Goal: Task Accomplishment & Management: Complete application form

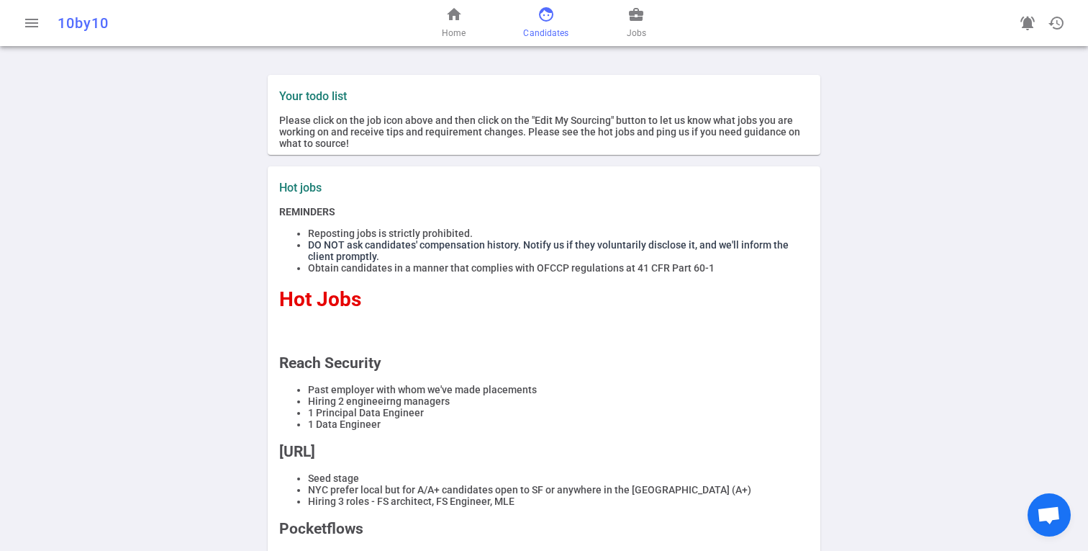
click at [546, 18] on span "face" at bounding box center [546, 14] width 17 height 17
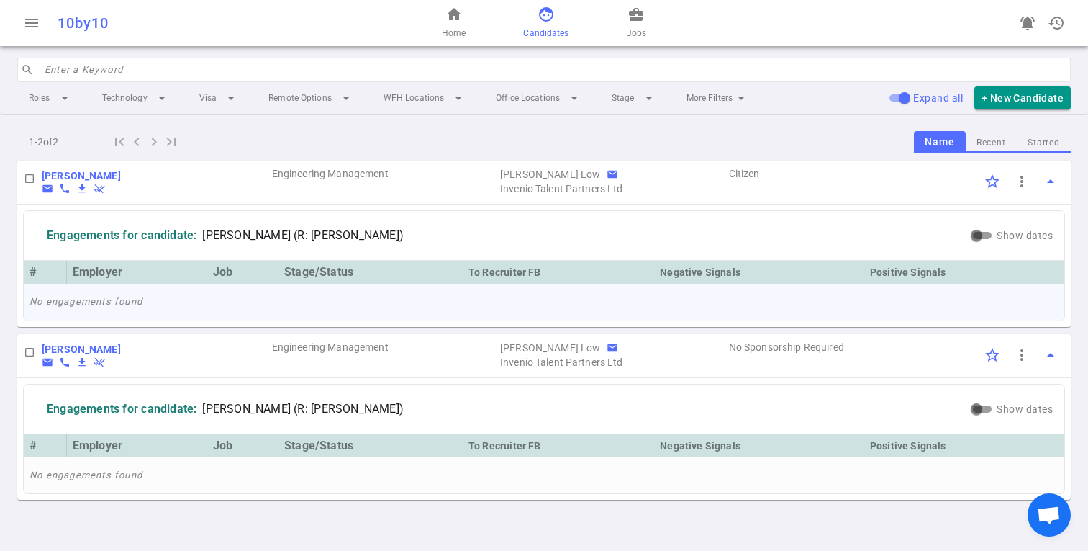
click at [272, 307] on td "No engagements found" at bounding box center [544, 302] width 1041 height 37
click at [24, 175] on input "checkbox" at bounding box center [29, 178] width 24 height 24
checkbox input "true"
click at [28, 348] on input "checkbox" at bounding box center [29, 352] width 24 height 24
checkbox input "true"
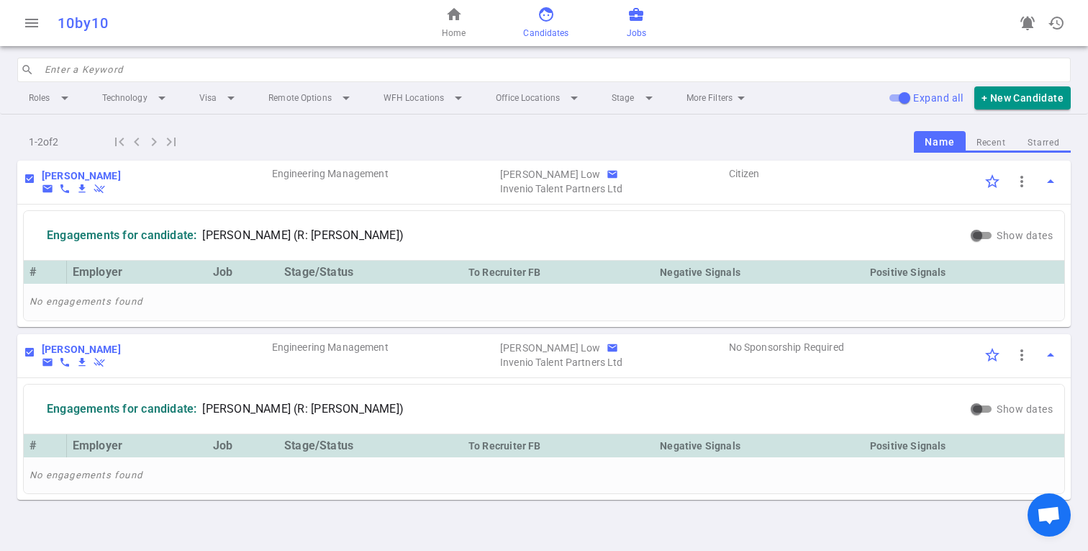
click at [635, 22] on span "business_center" at bounding box center [636, 14] width 17 height 17
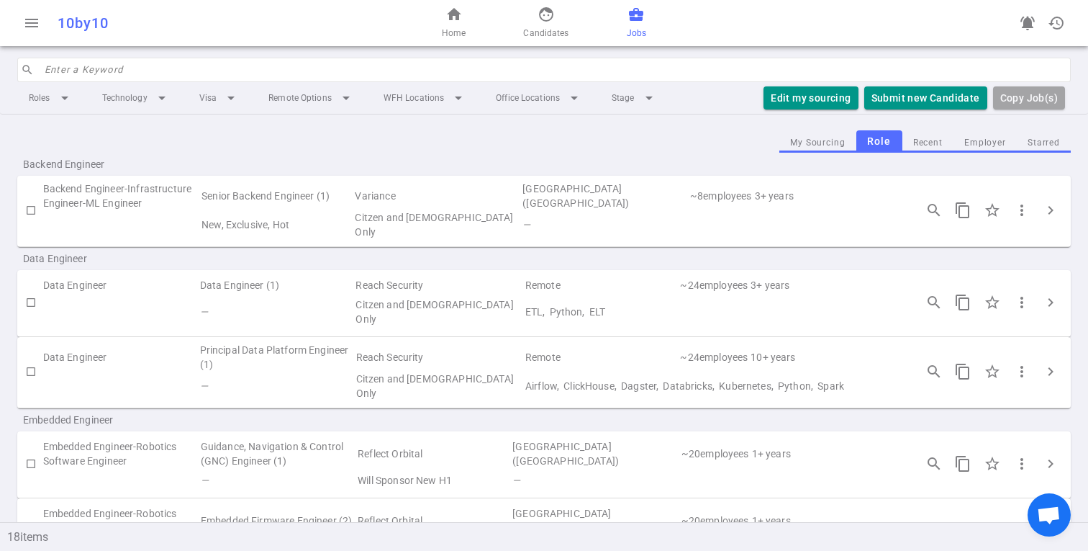
click at [827, 140] on button "My Sourcing" at bounding box center [818, 142] width 77 height 19
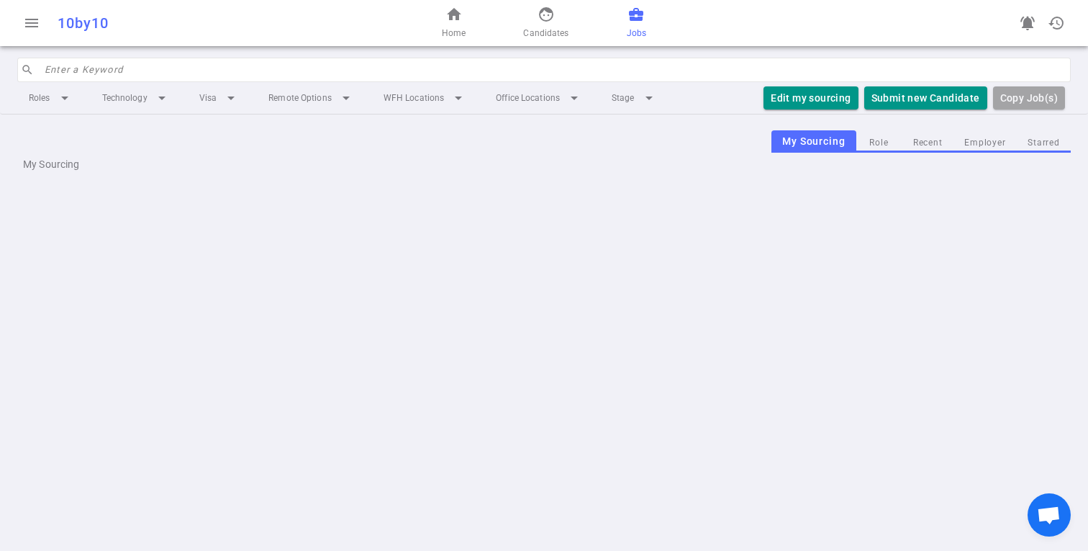
click at [888, 142] on button "Role" at bounding box center [880, 142] width 46 height 19
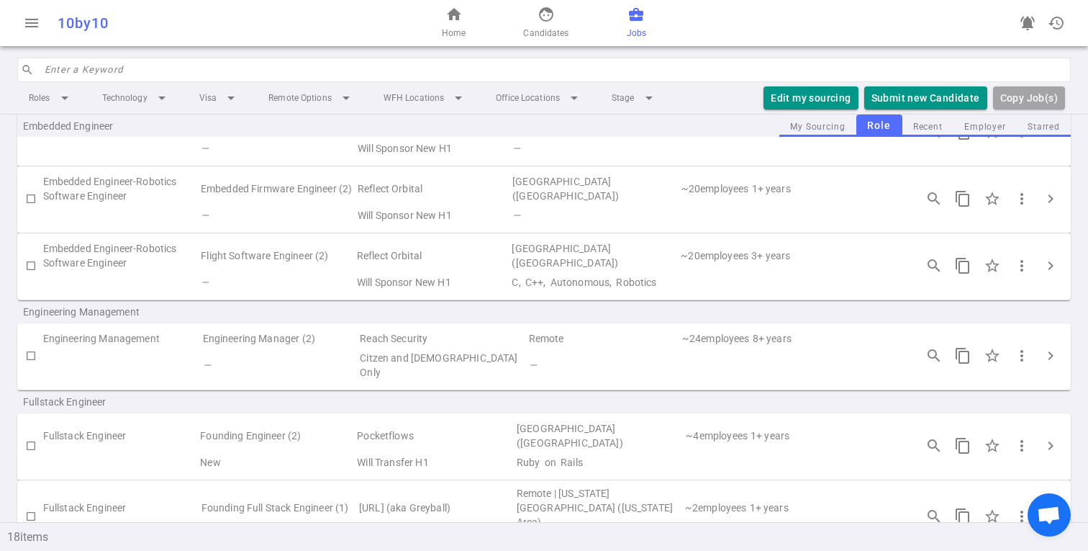
scroll to position [368, 0]
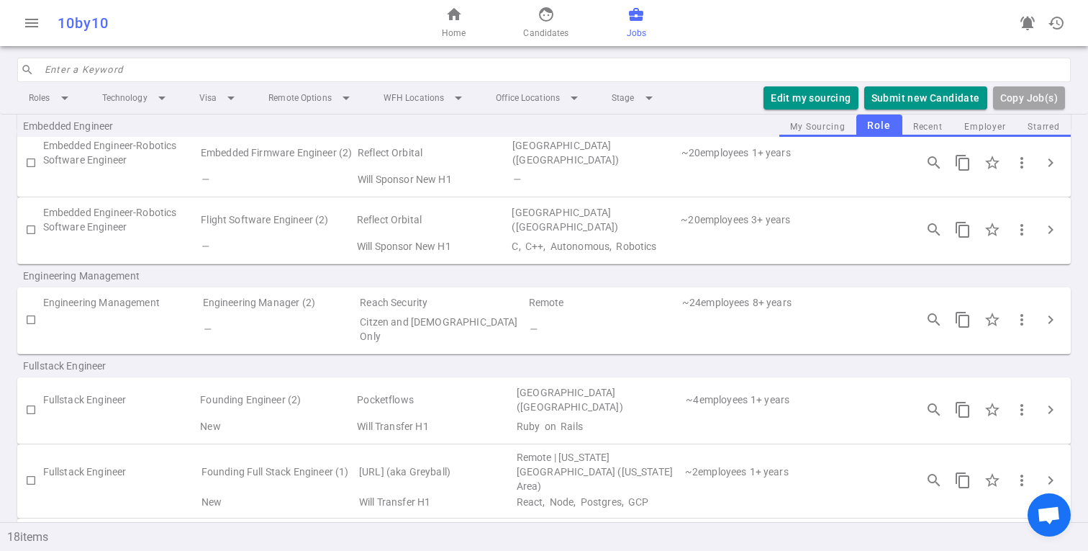
click at [30, 312] on input "checkbox" at bounding box center [31, 319] width 24 height 24
checkbox input "true"
click at [114, 329] on td at bounding box center [122, 328] width 158 height 33
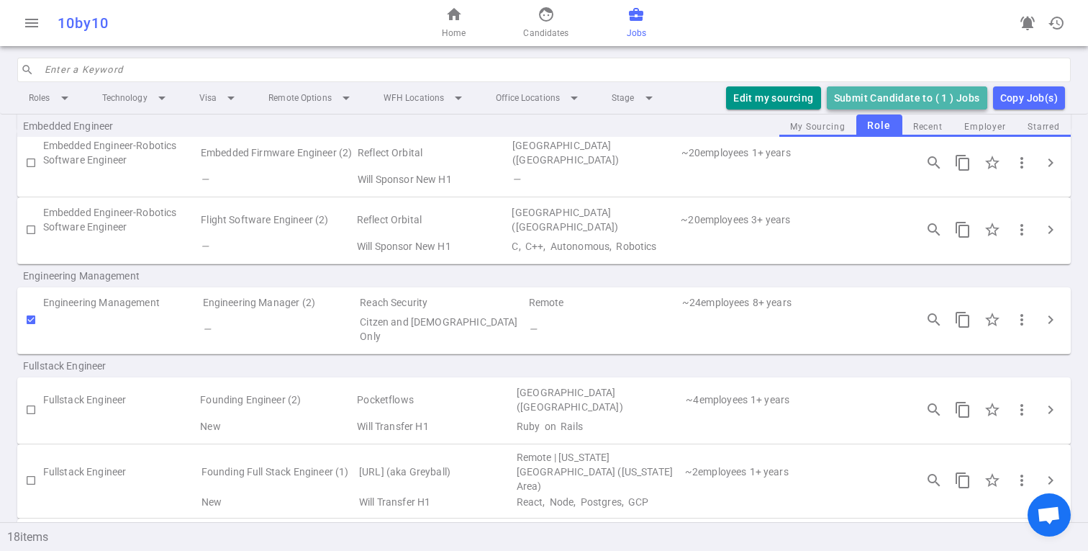
click at [890, 96] on button "Submit Candidate to ( 1 ) Jobs" at bounding box center [907, 98] width 161 height 24
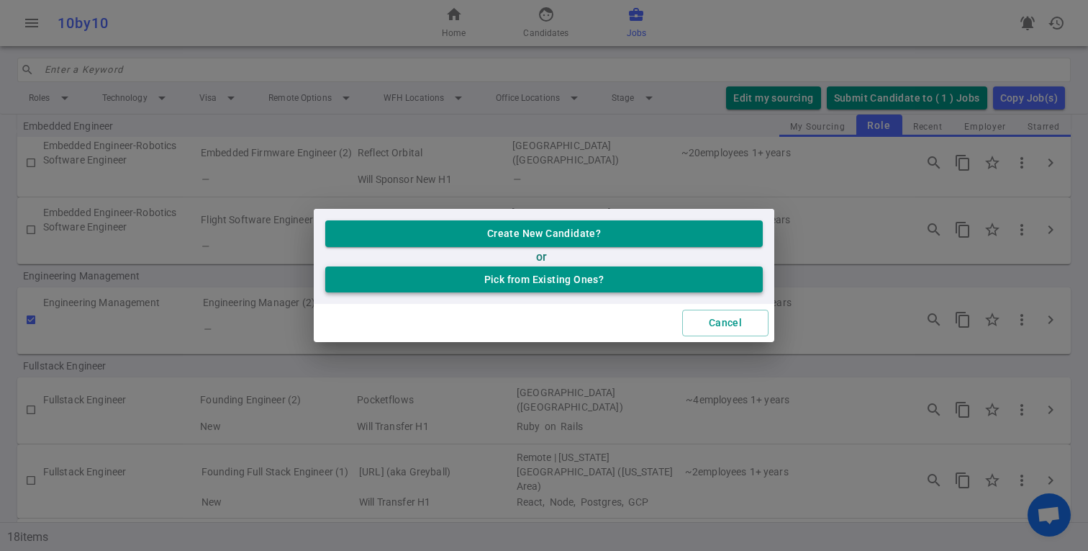
click at [564, 284] on button "Pick from Existing Ones?" at bounding box center [544, 279] width 438 height 27
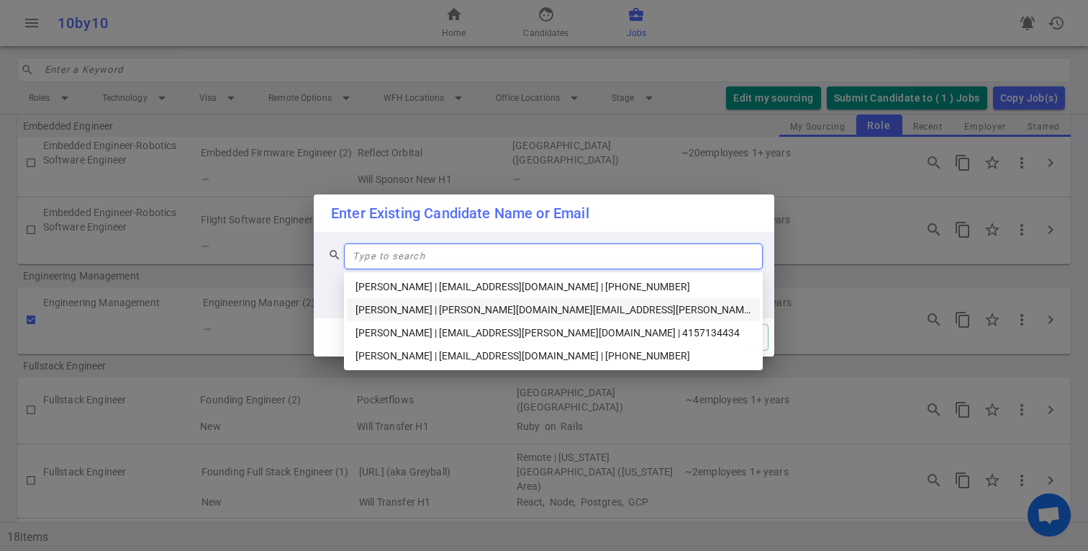
click at [322, 291] on div "search Type to search" at bounding box center [544, 275] width 461 height 86
click at [428, 261] on input "search" at bounding box center [554, 256] width 402 height 24
click at [409, 333] on div "Akshay Ukey | akshay.ukey@gmail.com | 4157134434" at bounding box center [554, 333] width 396 height 16
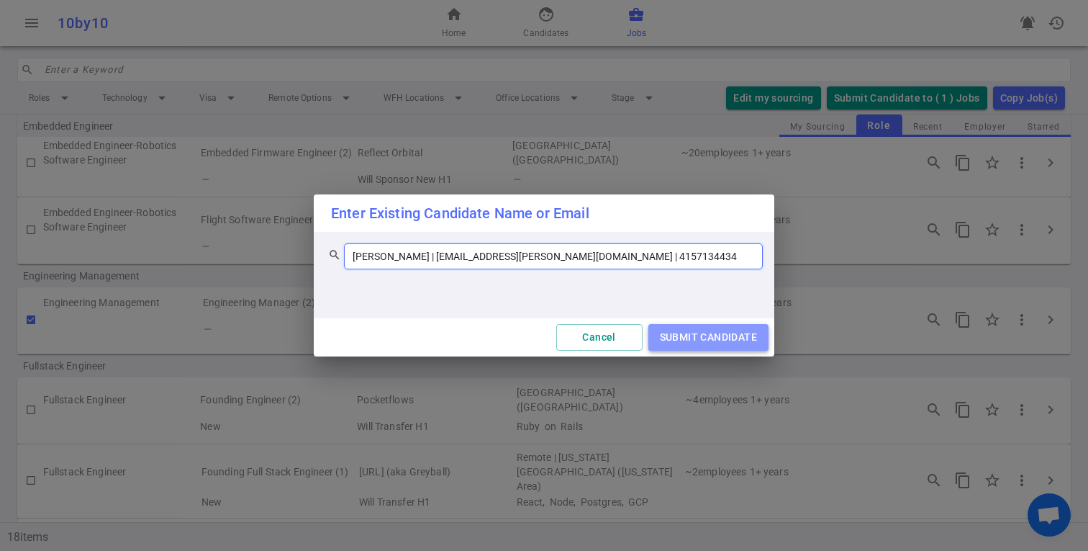
click at [686, 337] on button "SUBMIT CANDIDATE" at bounding box center [709, 337] width 120 height 27
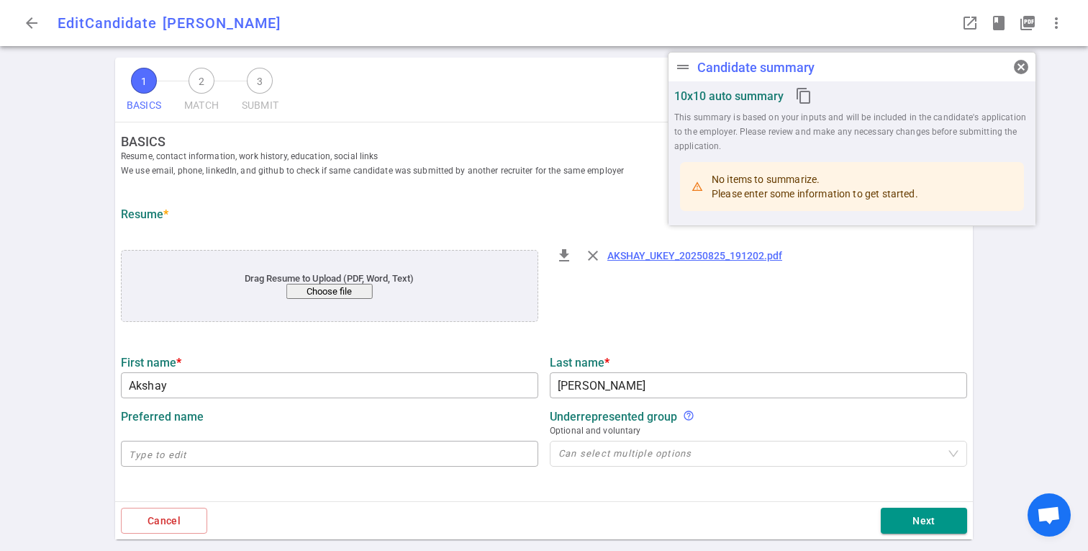
type input "Akshay"
type input "Ukey"
type input "akshay.ukey@gmail.com"
type input "4157134434"
type input "https://www.linkedin.com/in/akshayukey"
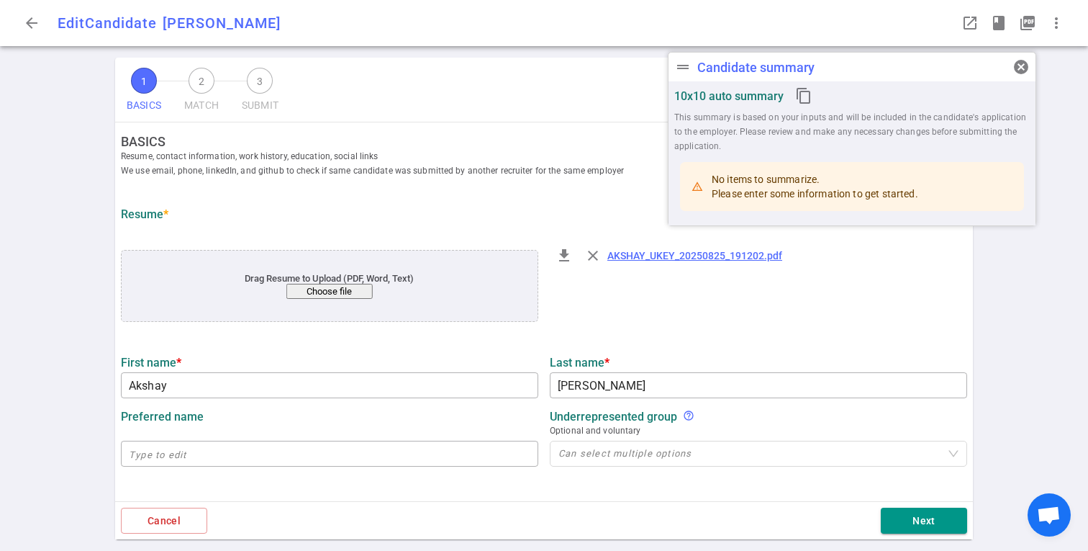
type textarea "www.zenoptics.com,www.uniapply.in,Bill.com,AOL.com"
type input "Ripple"
type textarea "Engineering Manager - Shared Services Team"
type input "17.6"
type input "17"
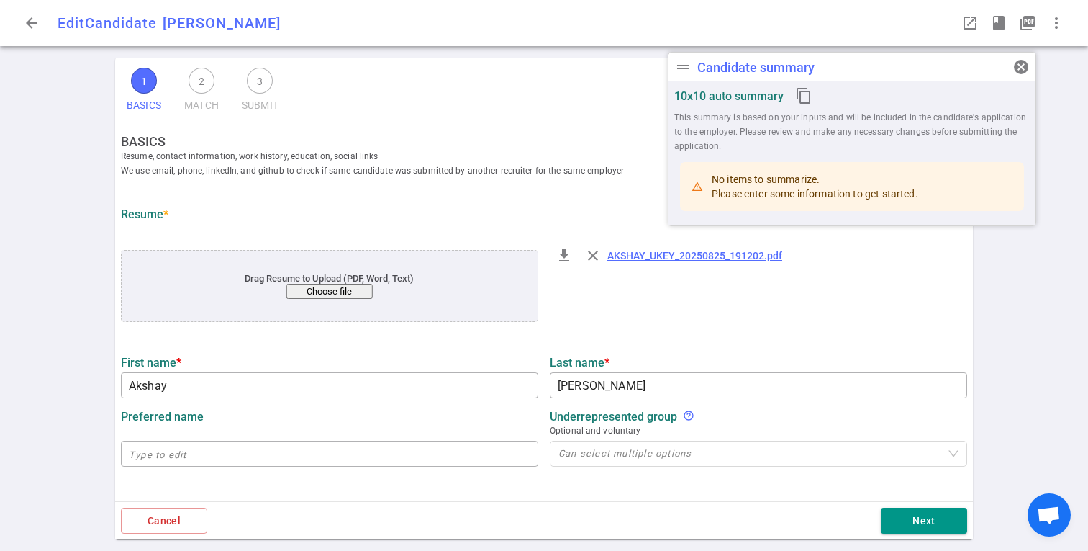
type input "University Of California - Los Angeles"
type input "Advanced Leadership Management Executive Program"
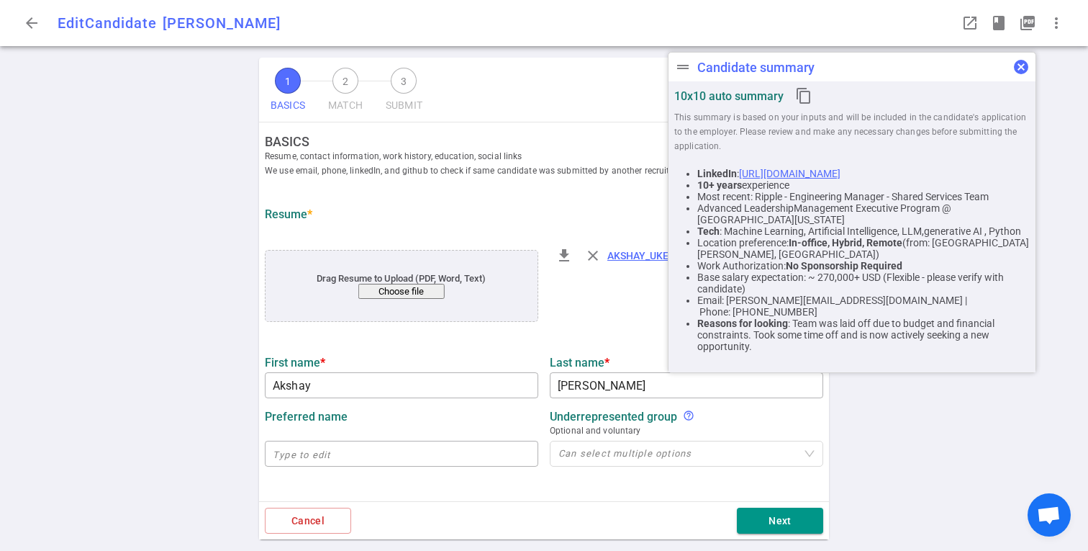
click at [1022, 68] on span "cancel" at bounding box center [1021, 66] width 17 height 17
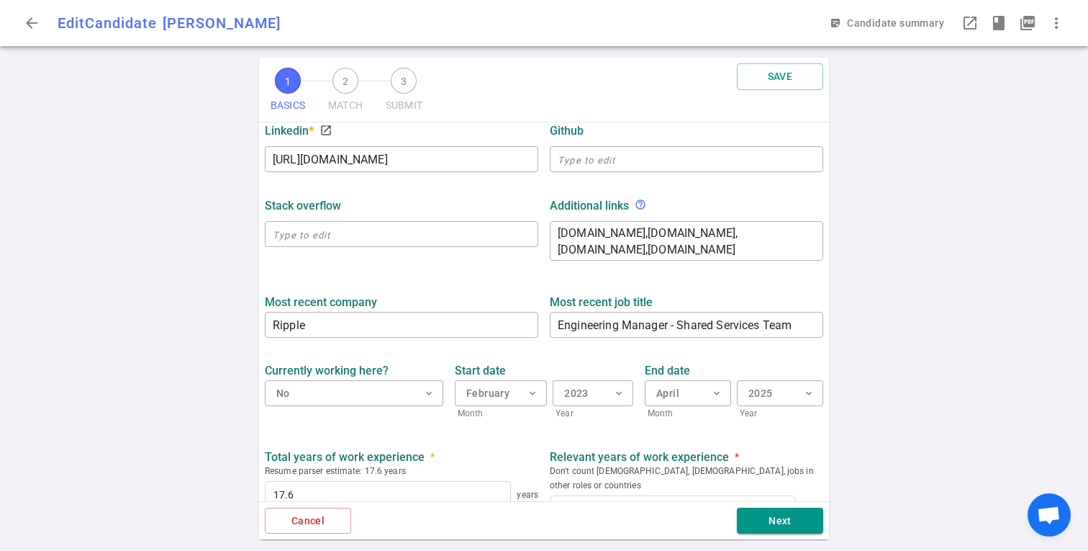
scroll to position [635, 0]
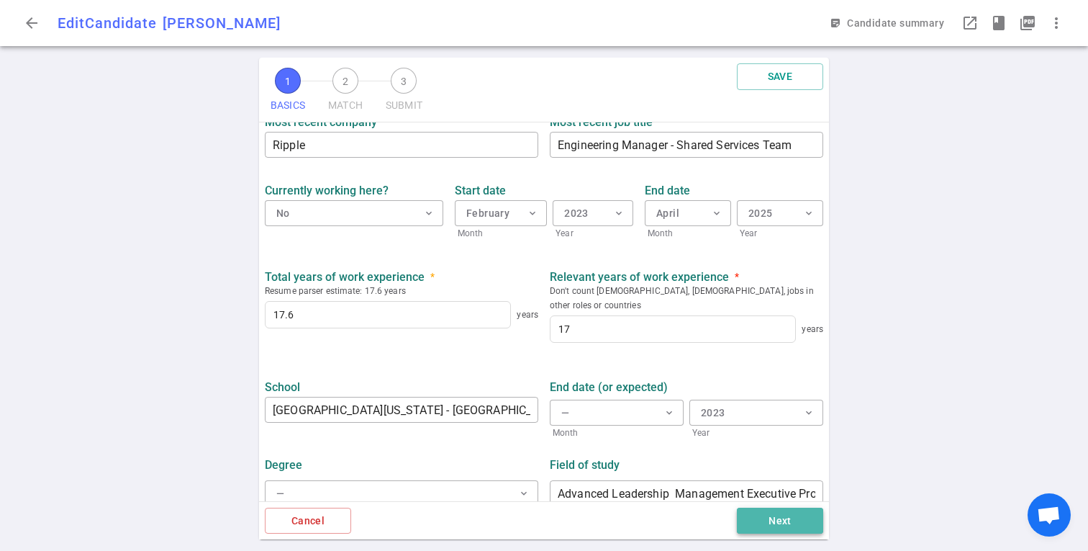
click at [767, 519] on button "Next" at bounding box center [780, 520] width 86 height 27
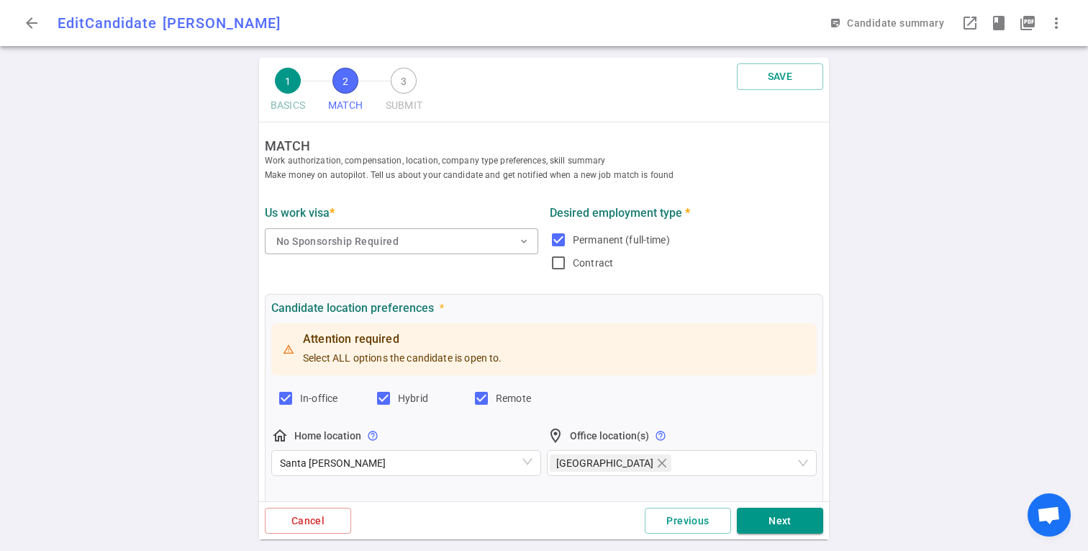
scroll to position [0, 0]
click at [784, 527] on button "Next" at bounding box center [780, 520] width 86 height 27
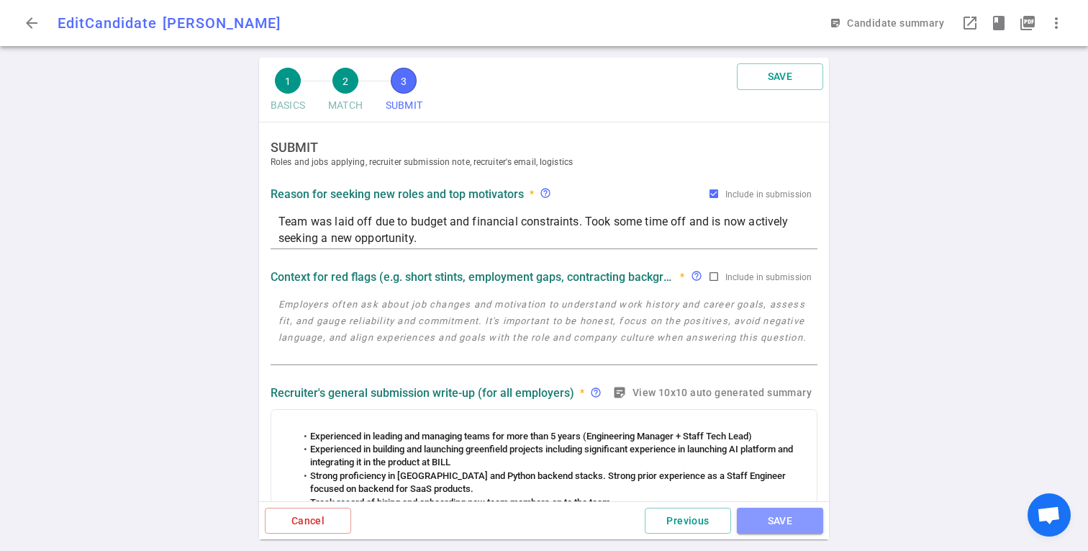
click at [784, 527] on button "SAVE" at bounding box center [780, 520] width 86 height 27
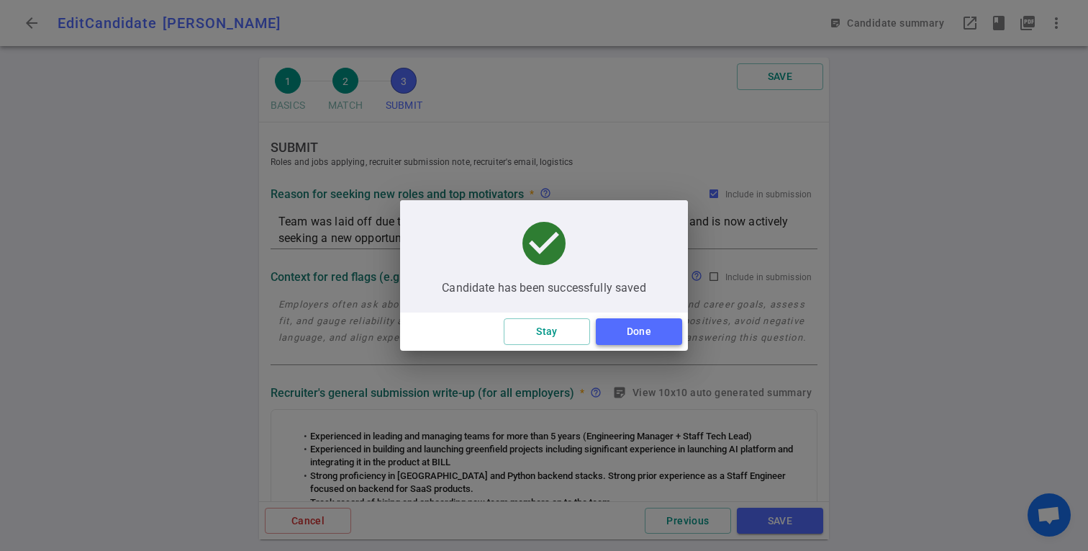
click at [628, 335] on button "Done" at bounding box center [639, 331] width 86 height 27
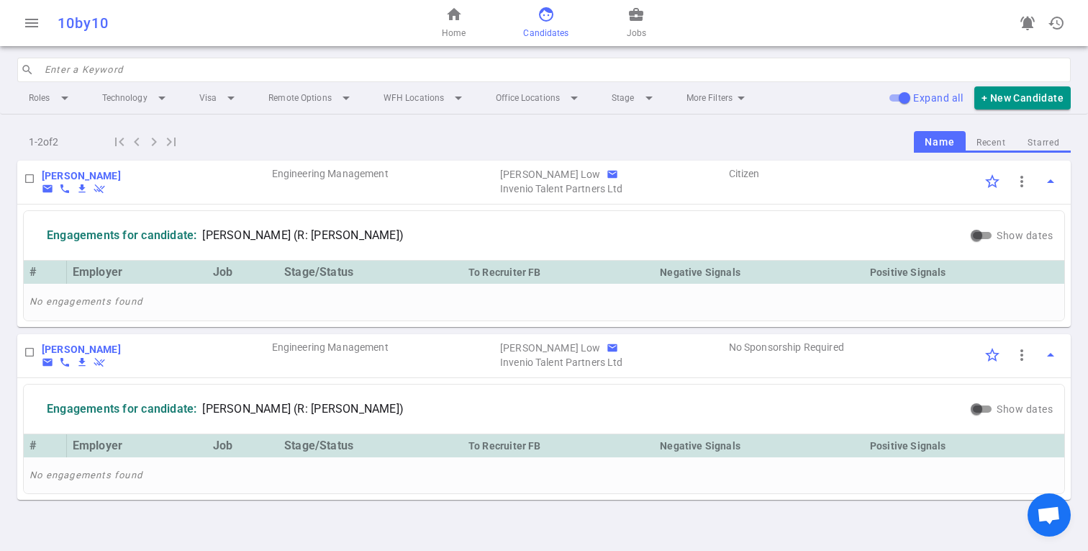
click at [30, 176] on input "checkbox" at bounding box center [29, 178] width 24 height 24
checkbox input "true"
click at [641, 30] on span "Jobs" at bounding box center [636, 33] width 19 height 14
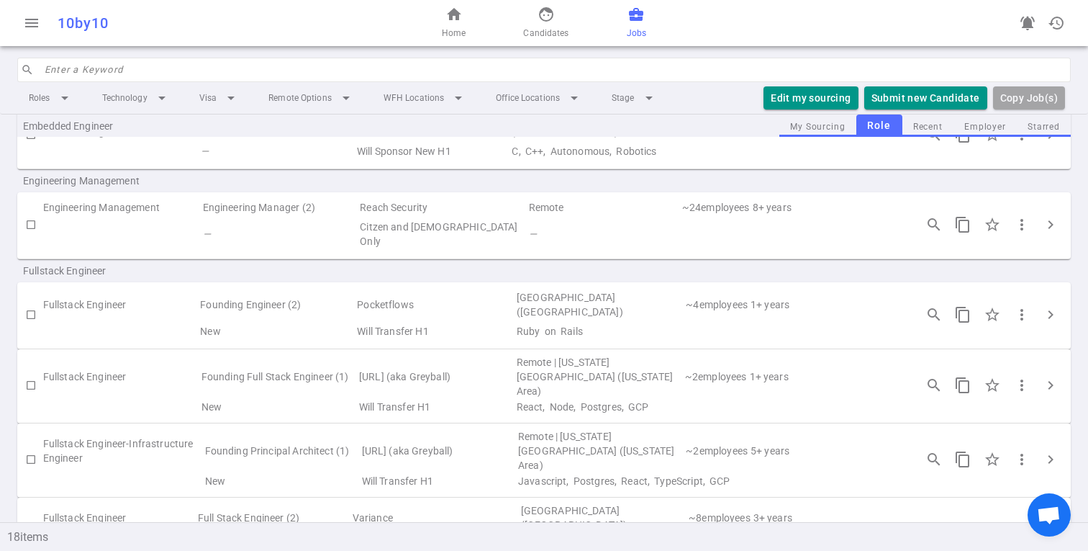
scroll to position [458, 0]
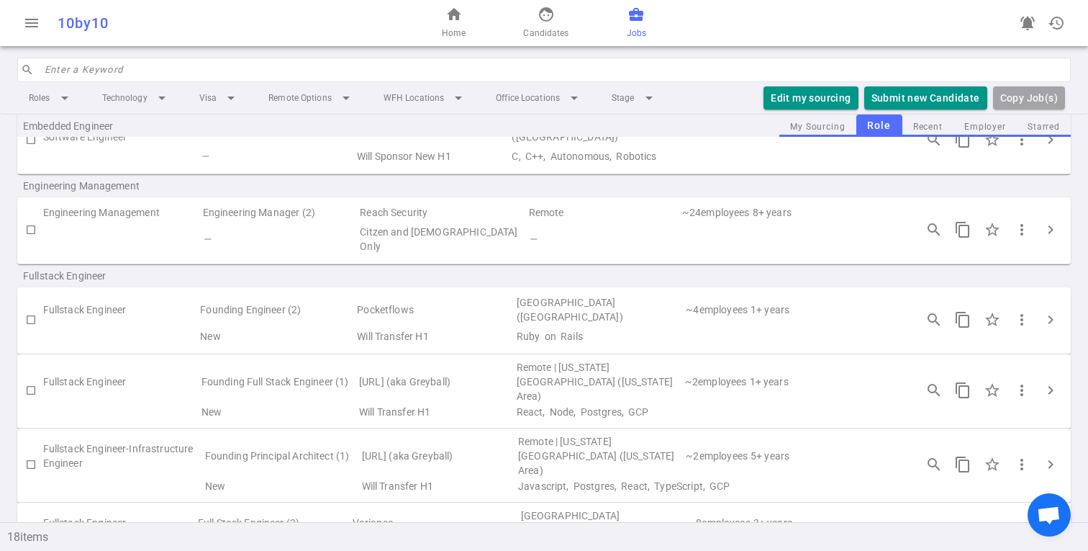
click at [31, 220] on input "checkbox" at bounding box center [31, 229] width 24 height 24
checkbox input "true"
click at [926, 94] on button "Submit Candidate to ( 1 ) Jobs" at bounding box center [907, 98] width 161 height 24
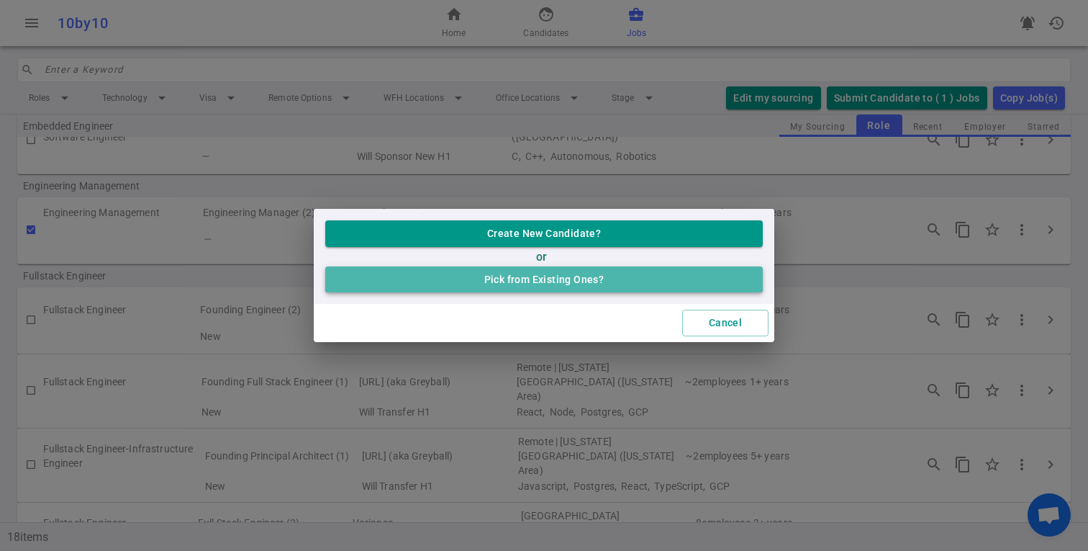
click at [551, 278] on button "Pick from Existing Ones?" at bounding box center [544, 279] width 438 height 27
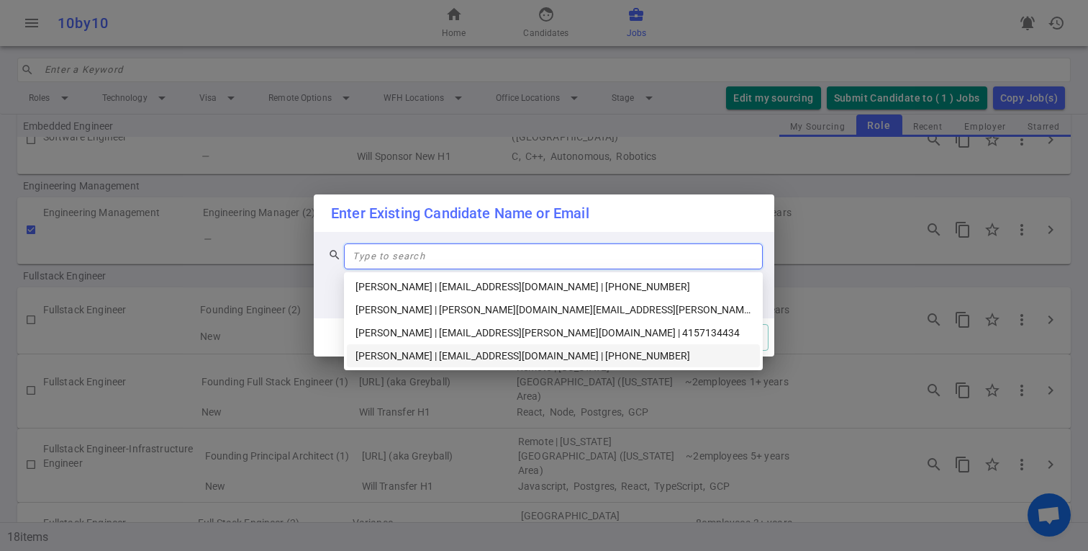
click at [436, 360] on div "Sirikhwan Lertvilai | sirikhwan@gmail.com | +1 412-736-7494" at bounding box center [554, 356] width 396 height 16
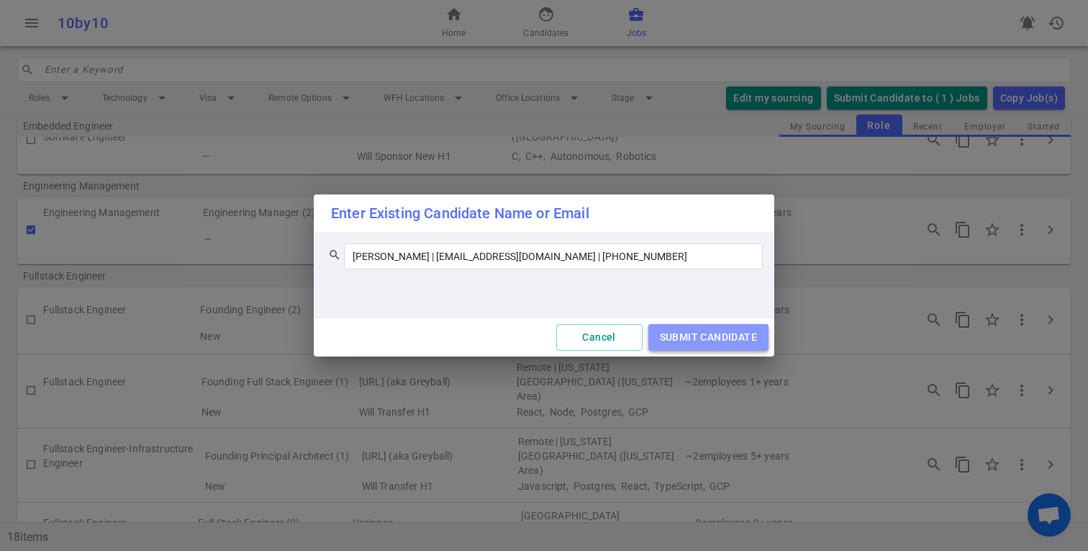
click at [697, 335] on button "SUBMIT CANDIDATE" at bounding box center [709, 337] width 120 height 27
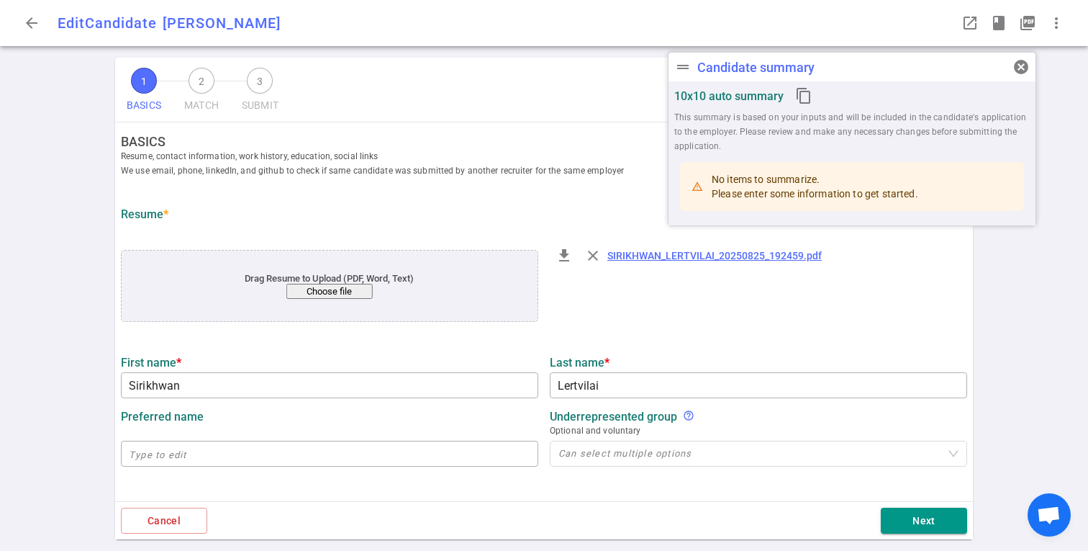
type input "Sirikhwan"
type input "Lertvilai"
type input "sirikhwan@gmail.com"
type input "+1 412-736-7494"
type input "https://linkedin.com/in/sirikhwan"
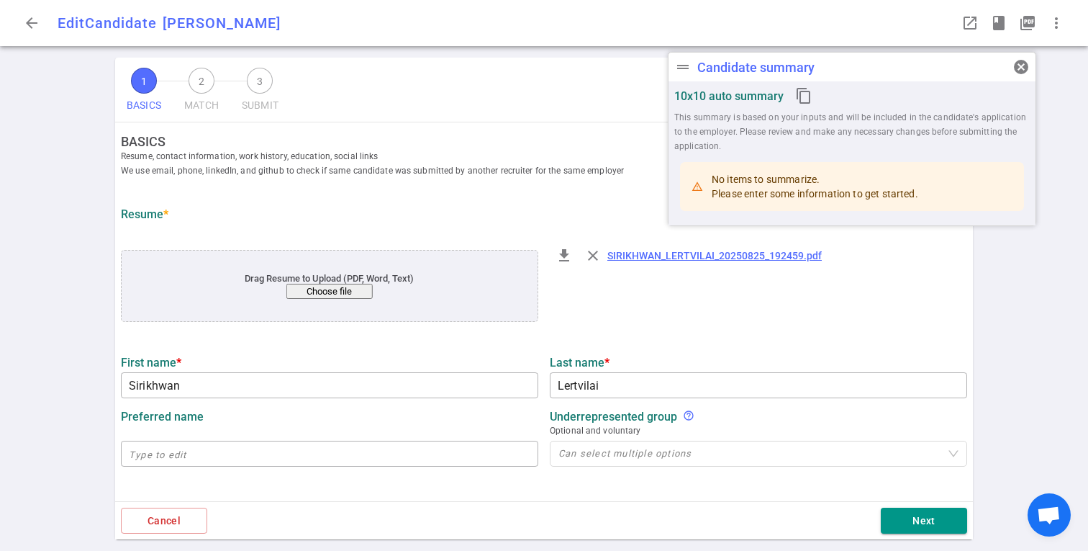
type input "Candoriq"
type textarea "Software Engineering Manager"
type input "13.3"
type input "13"
type input "Carnegie Mellon University"
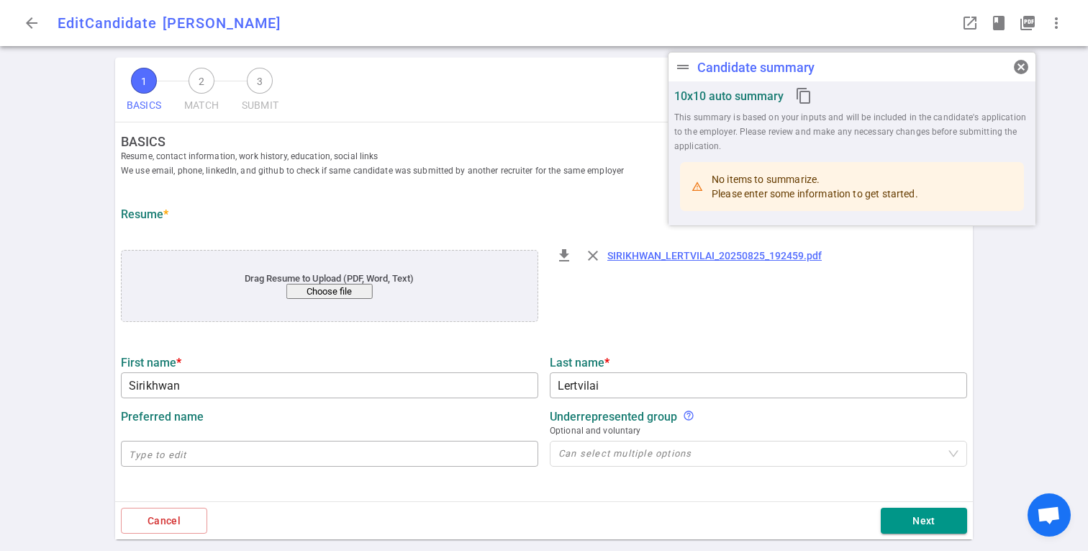
type input "Information System Management"
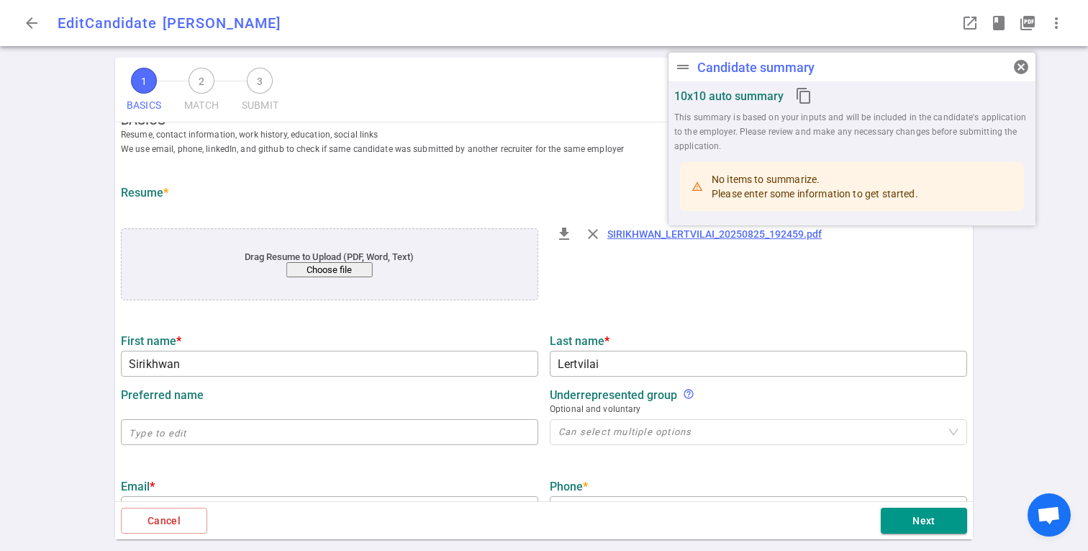
scroll to position [23, 0]
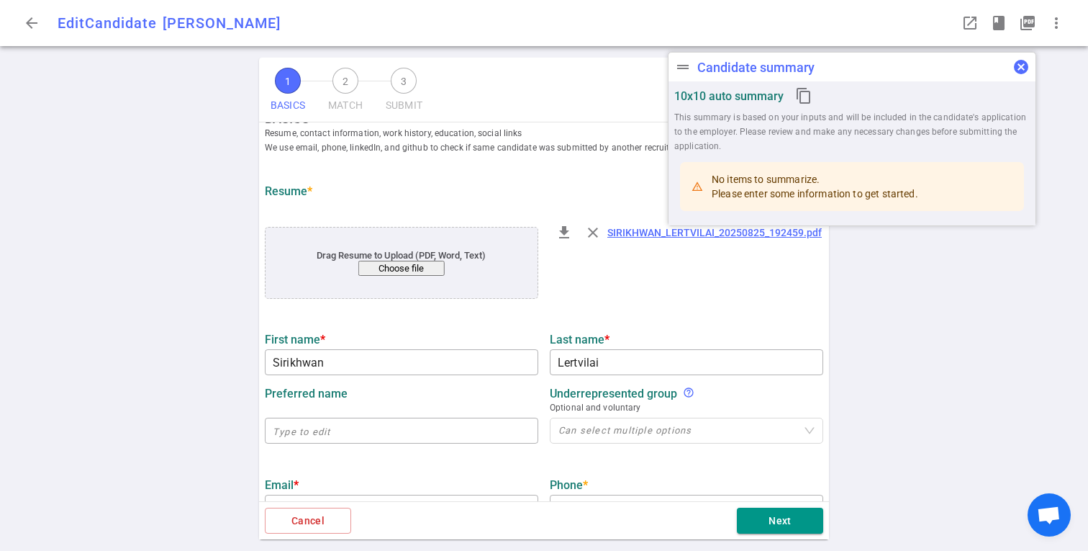
click at [1021, 71] on span "cancel" at bounding box center [1021, 66] width 17 height 17
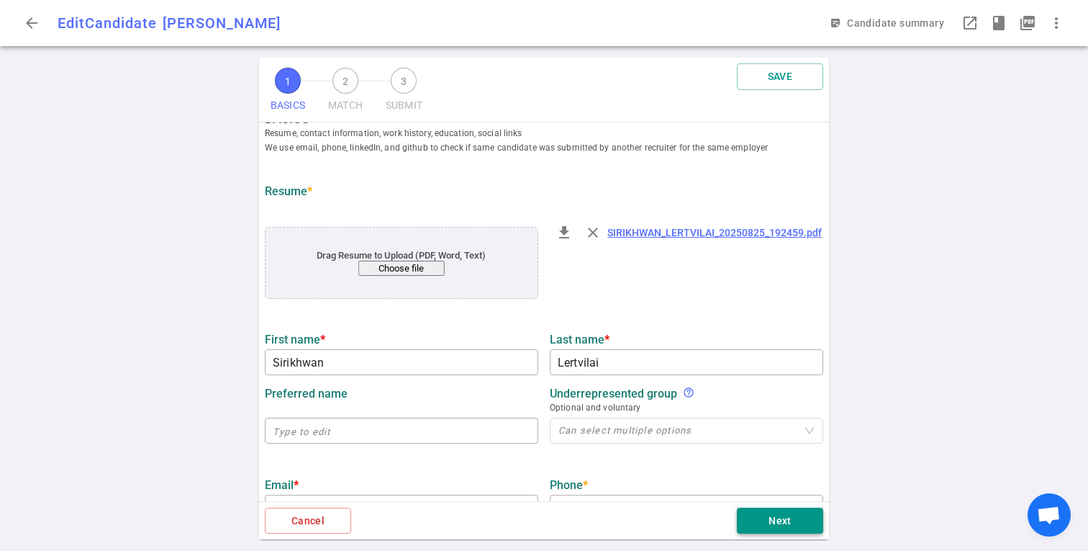
click at [768, 514] on button "Next" at bounding box center [780, 520] width 86 height 27
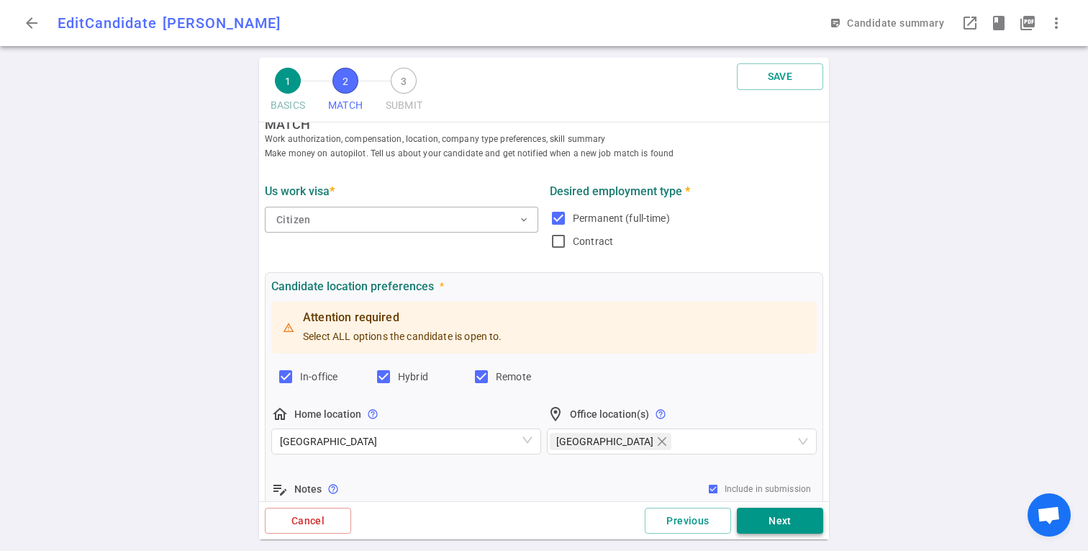
scroll to position [0, 0]
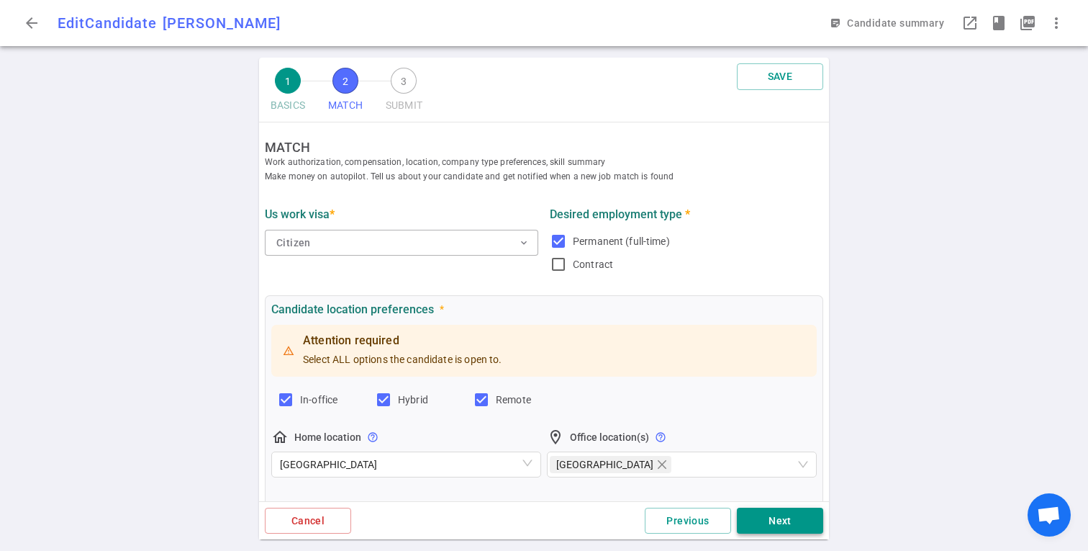
click at [768, 514] on button "Next" at bounding box center [780, 520] width 86 height 27
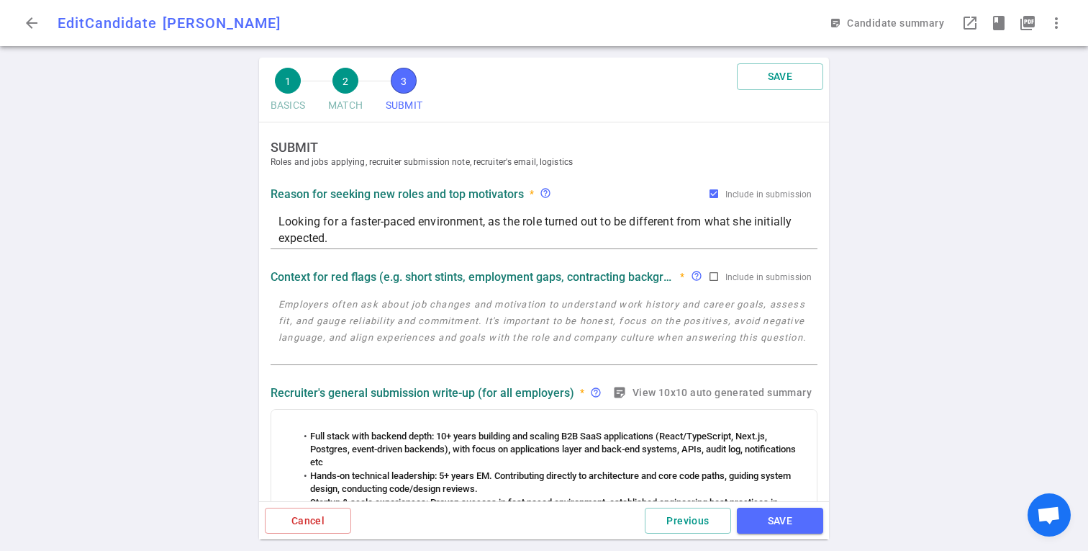
click at [768, 514] on button "SAVE" at bounding box center [780, 520] width 86 height 27
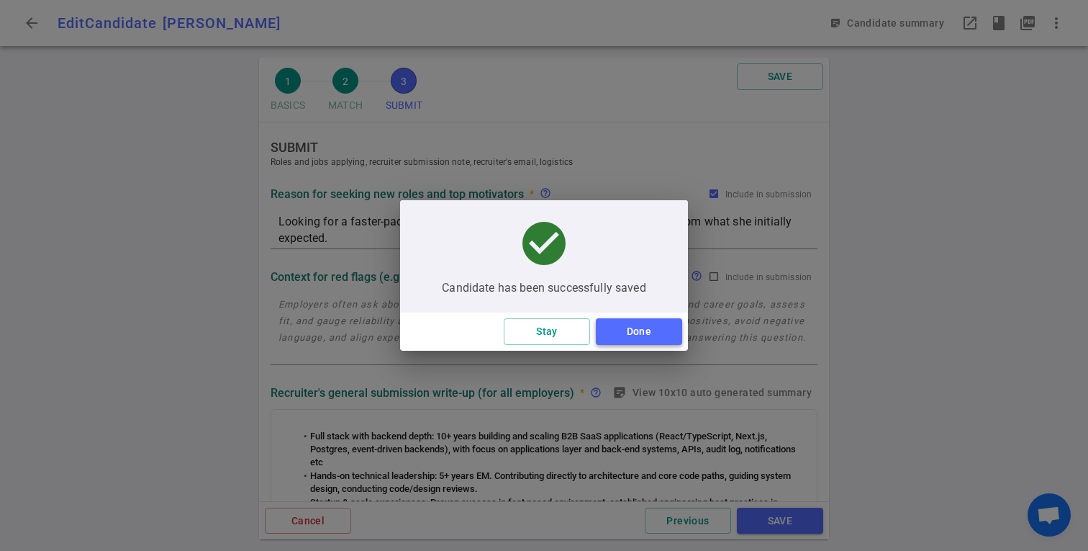
click at [632, 338] on button "Done" at bounding box center [639, 331] width 86 height 27
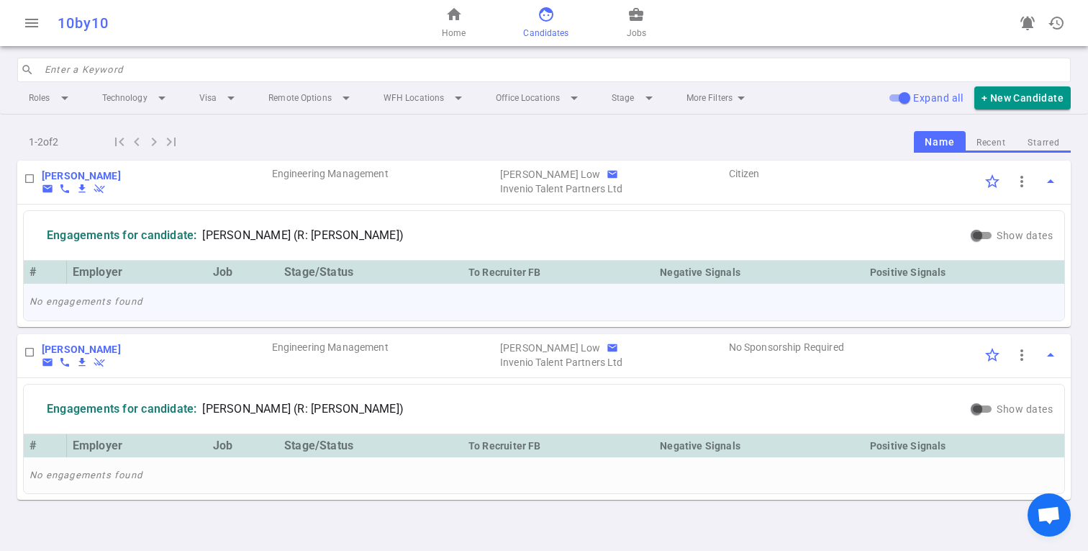
click at [105, 307] on td "No engagements found" at bounding box center [544, 302] width 1041 height 37
click at [104, 306] on td "No engagements found" at bounding box center [544, 302] width 1041 height 37
click at [992, 137] on button "Recent" at bounding box center [991, 142] width 51 height 19
click at [1038, 141] on button "Starred" at bounding box center [1044, 142] width 54 height 19
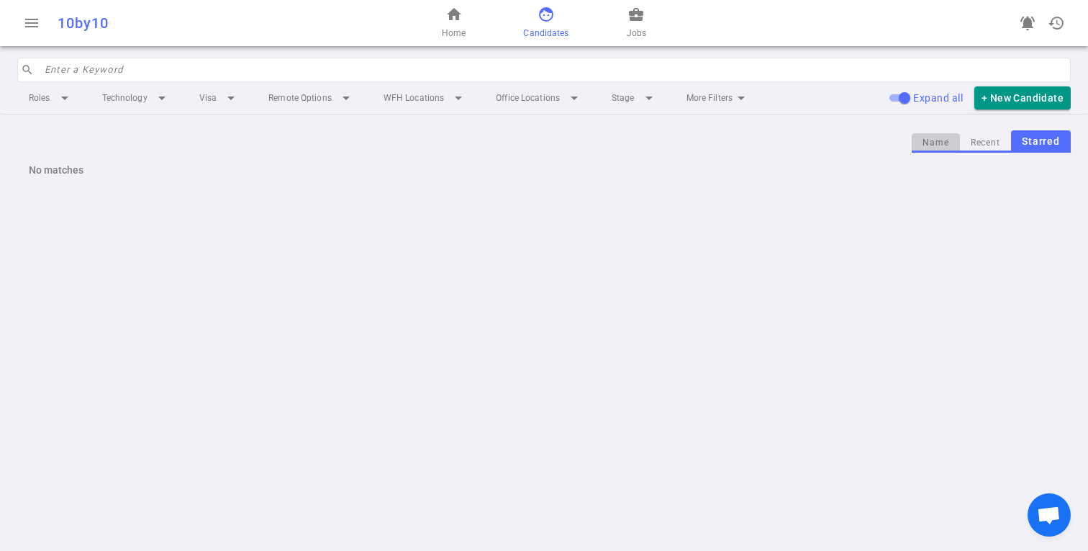
click at [931, 144] on button "Name" at bounding box center [936, 142] width 48 height 19
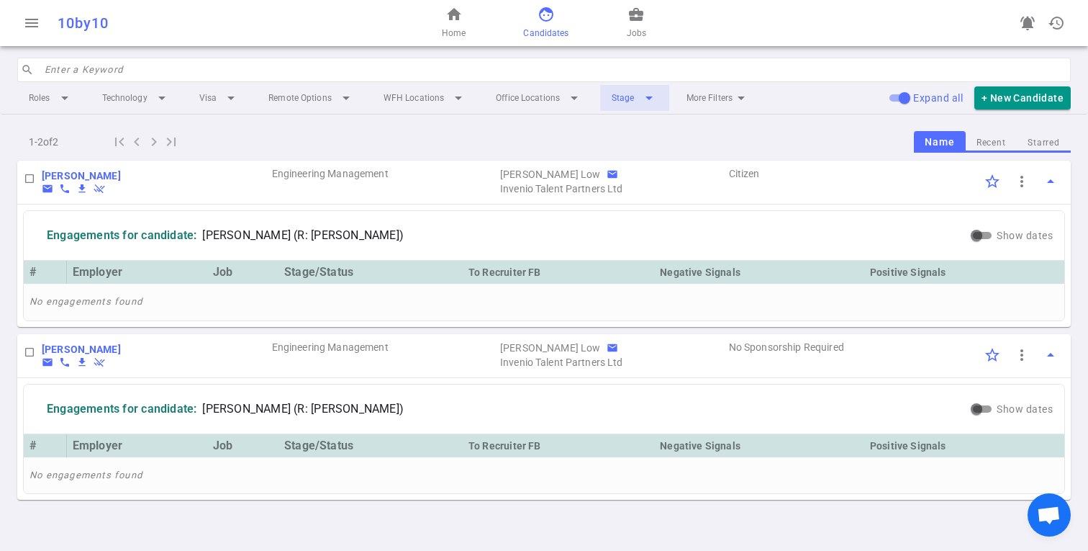
click at [631, 99] on li "Stage arrow_drop_down" at bounding box center [634, 98] width 69 height 26
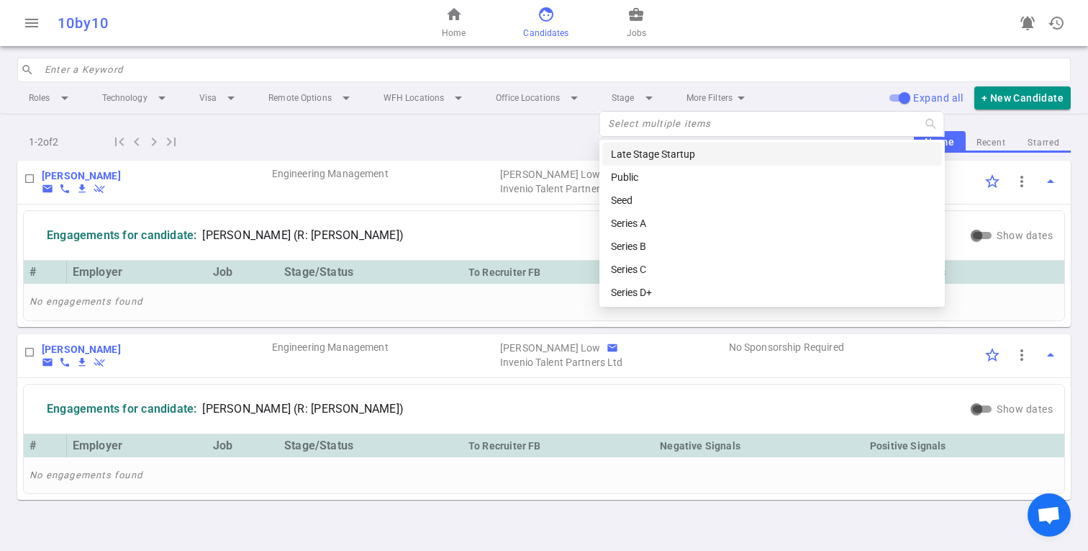
click at [502, 131] on div "1 - 2 of 2 first_page navigate_before navigate_next last_page Name Recent Starr…" at bounding box center [544, 141] width 1054 height 23
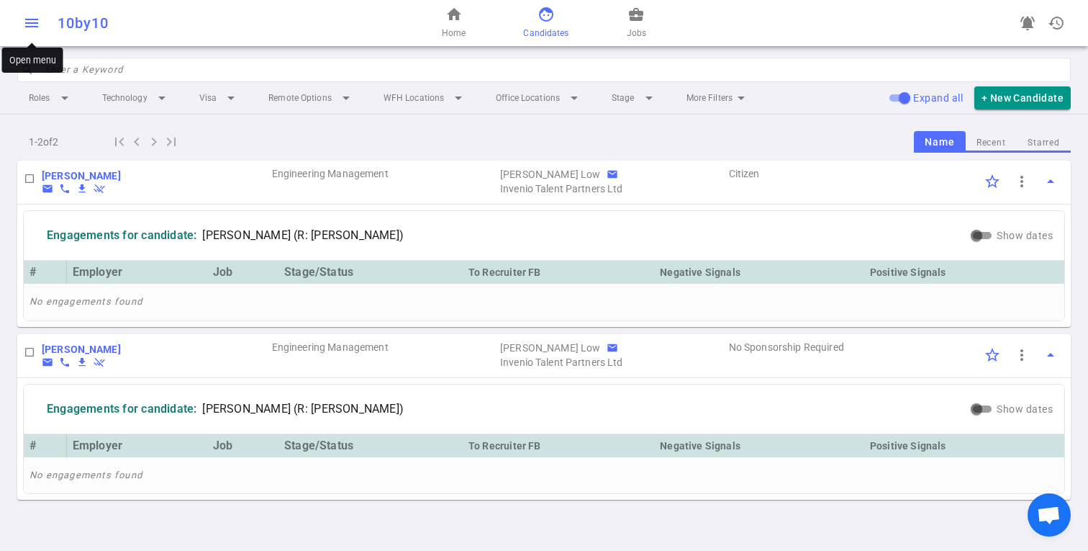
click at [34, 22] on span "menu" at bounding box center [31, 22] width 17 height 17
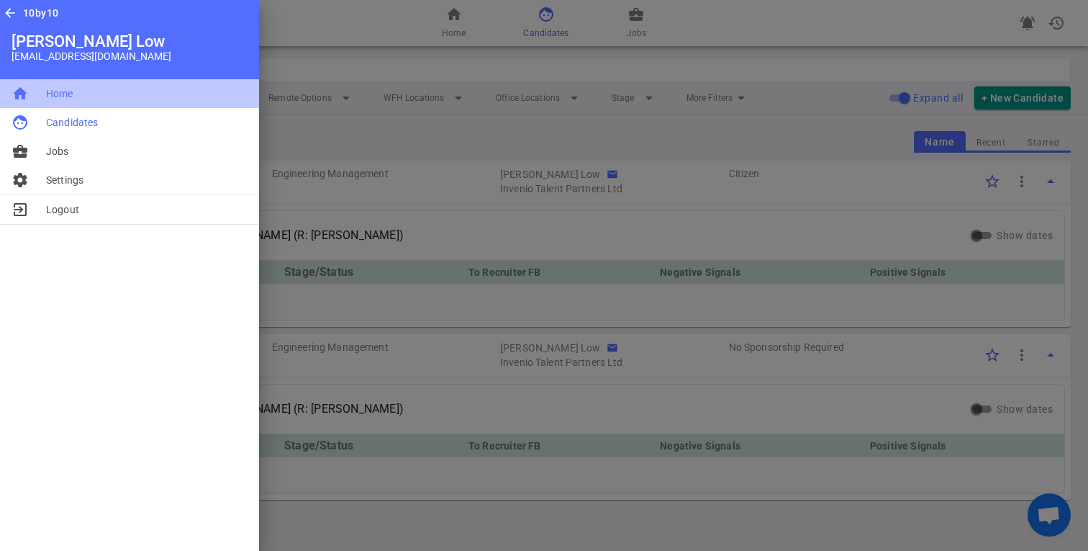
click at [115, 89] on li "home Home" at bounding box center [129, 93] width 259 height 29
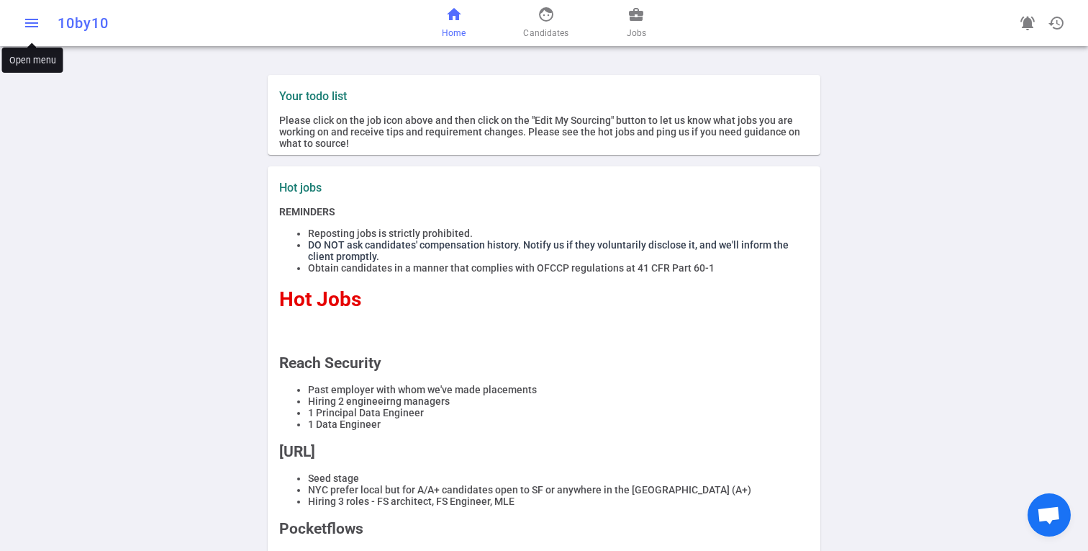
click at [30, 26] on span "menu" at bounding box center [31, 22] width 17 height 17
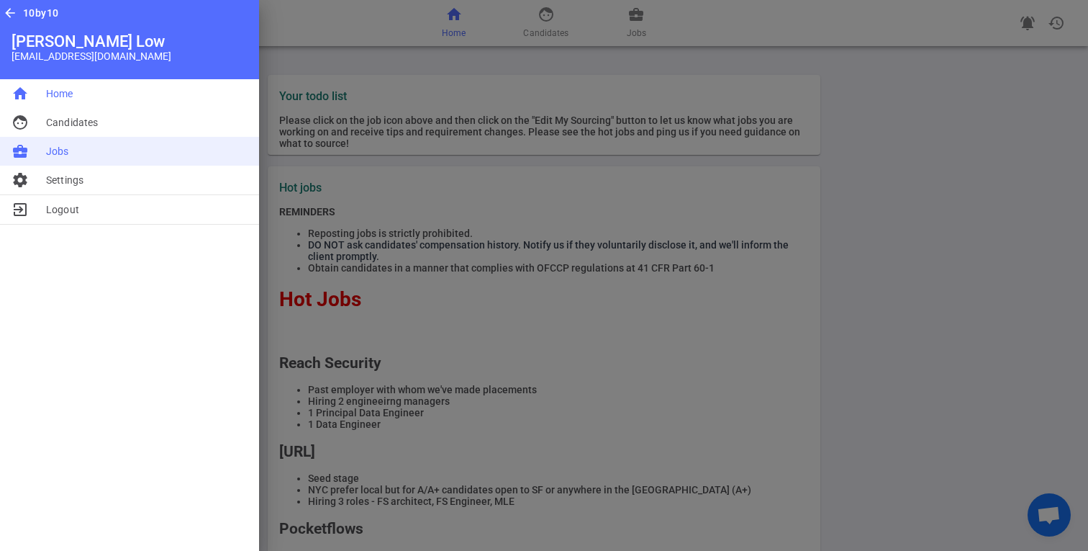
click at [82, 158] on li "business_center Jobs" at bounding box center [129, 151] width 259 height 29
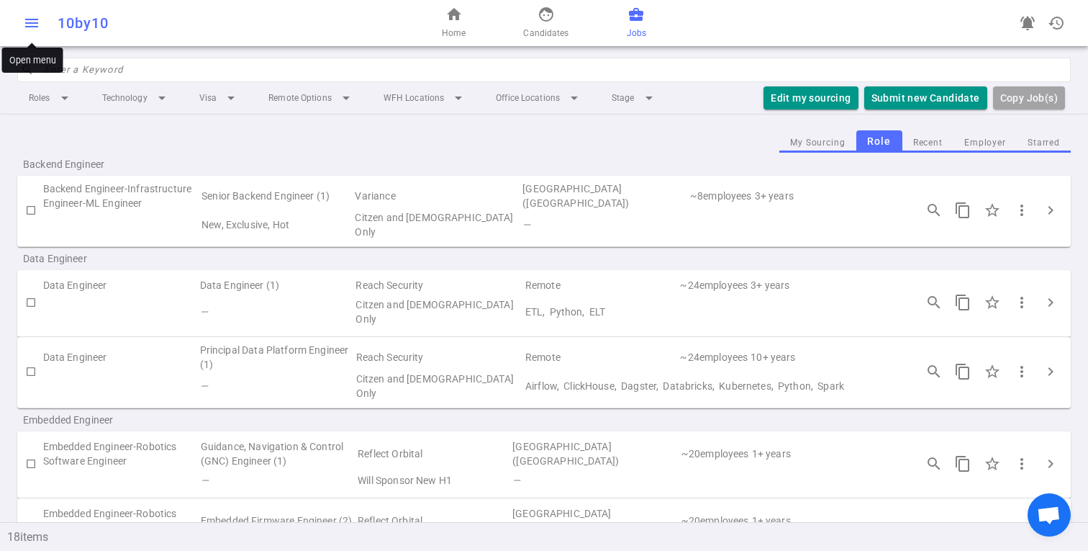
click at [34, 22] on span "menu" at bounding box center [31, 22] width 17 height 17
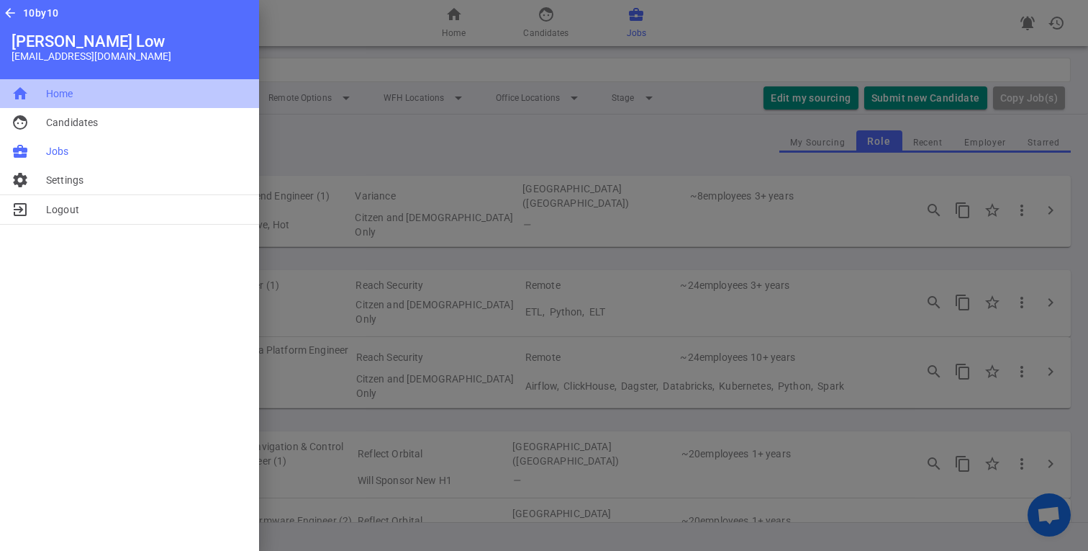
click at [71, 99] on span "Home" at bounding box center [59, 93] width 27 height 14
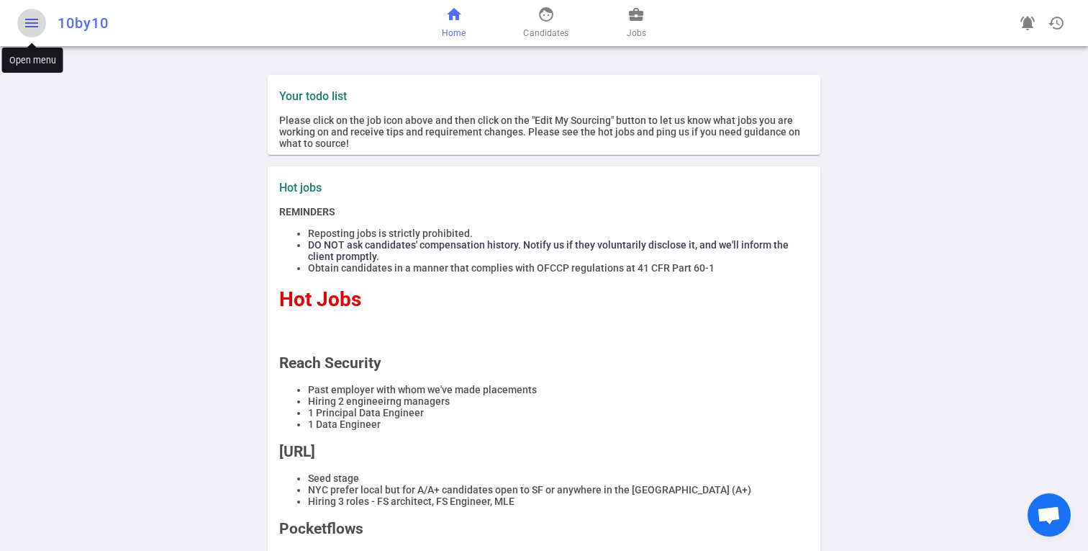
click at [38, 24] on span "menu" at bounding box center [31, 22] width 17 height 17
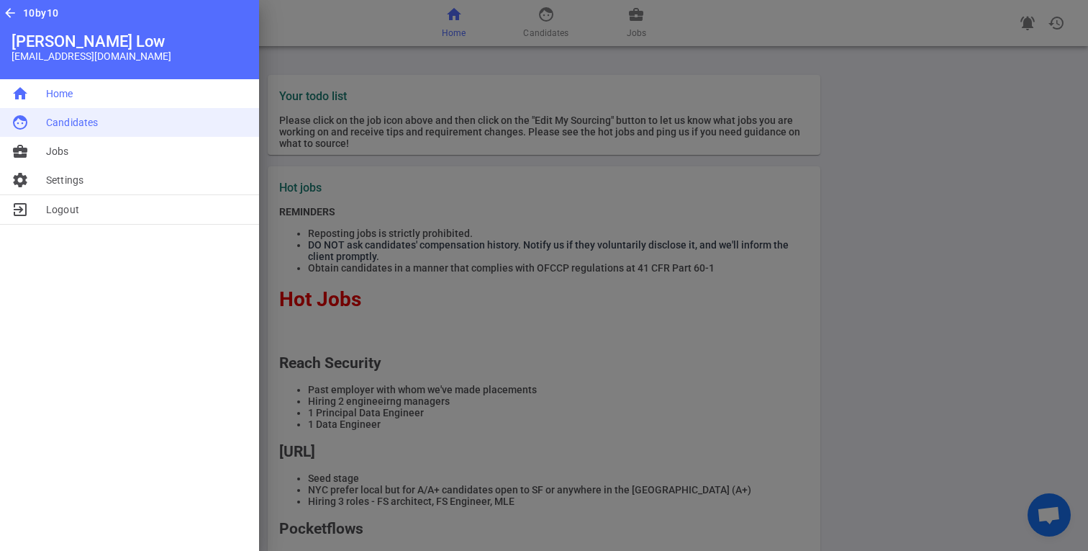
click at [94, 122] on span "Candidates" at bounding box center [72, 122] width 52 height 14
